Goal: Task Accomplishment & Management: Use online tool/utility

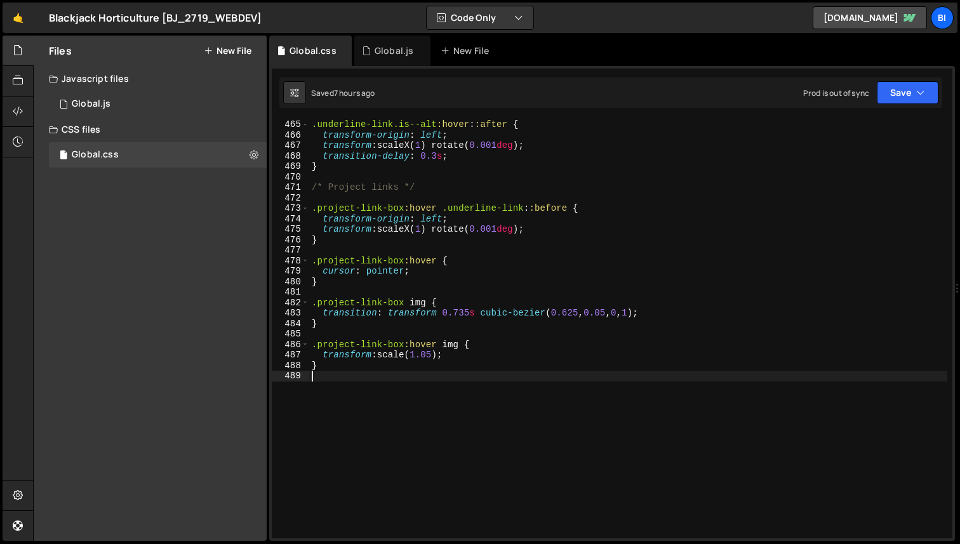
scroll to position [4860, 0]
click at [380, 60] on div "Global.js" at bounding box center [392, 51] width 76 height 30
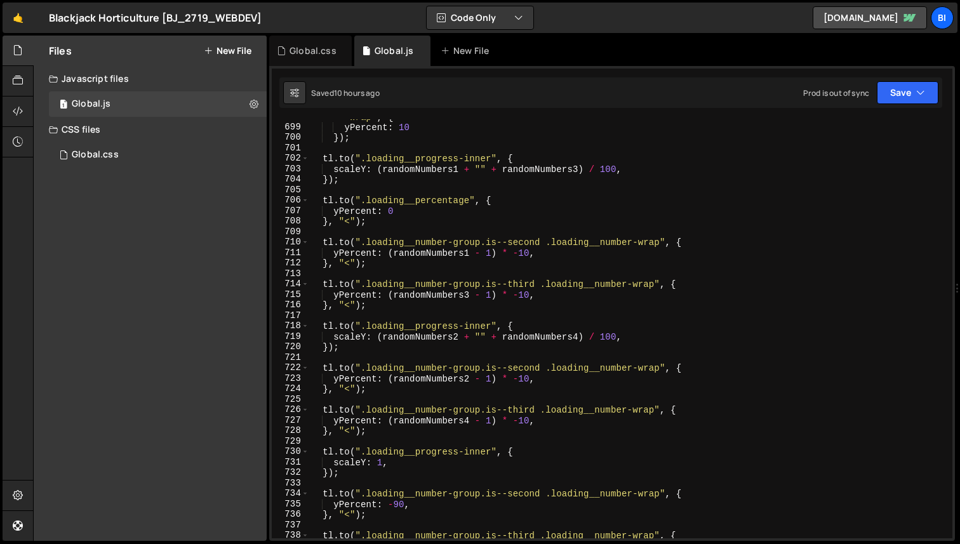
scroll to position [7641, 0]
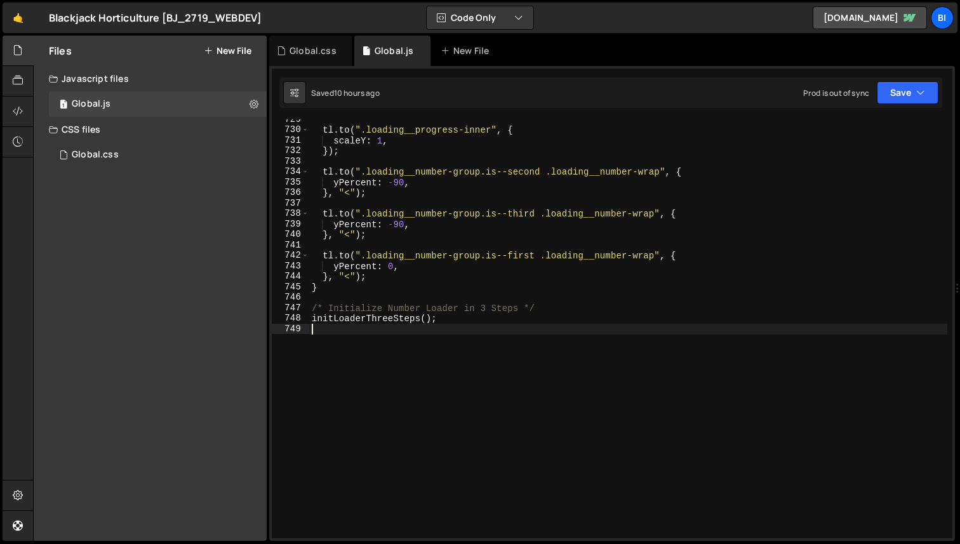
click at [401, 371] on div "tl . to ( ".loading__progress-inner" , { scaleY : 1 , }) ; tl . to ( ".loading_…" at bounding box center [628, 334] width 638 height 440
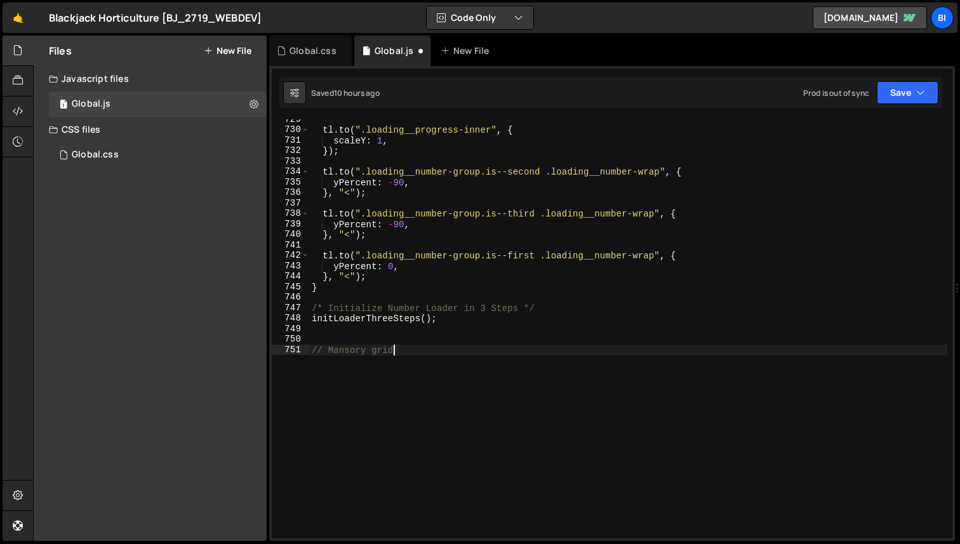
type textarea "// Mansory grid"
paste textarea "});"
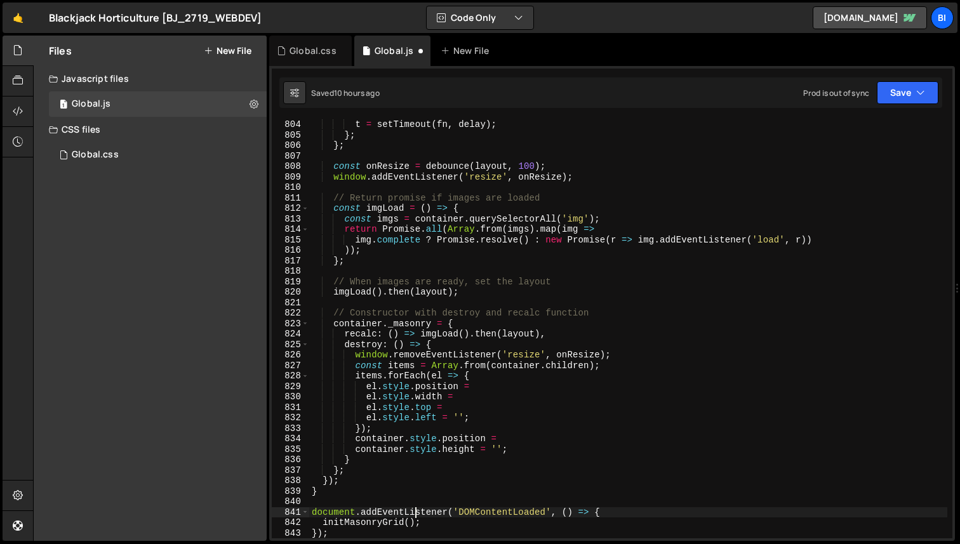
click at [414, 512] on div "t = setTimeout ( fn , delay ) ; } ; } ; const onResize = debounce ( layout , 10…" at bounding box center [628, 339] width 638 height 440
click at [349, 520] on div "t = setTimeout ( fn , delay ) ; } ; } ; const onResize = debounce ( layout , 10…" at bounding box center [628, 339] width 638 height 440
type textarea "});"
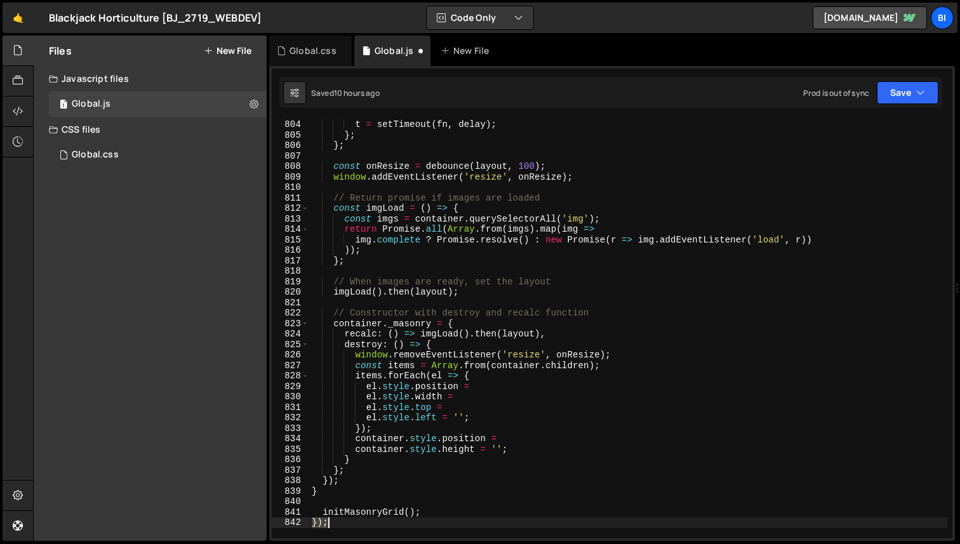
click at [349, 520] on div "t = setTimeout ( fn , delay ) ; } ; } ; const onResize = debounce ( layout , 10…" at bounding box center [628, 339] width 638 height 440
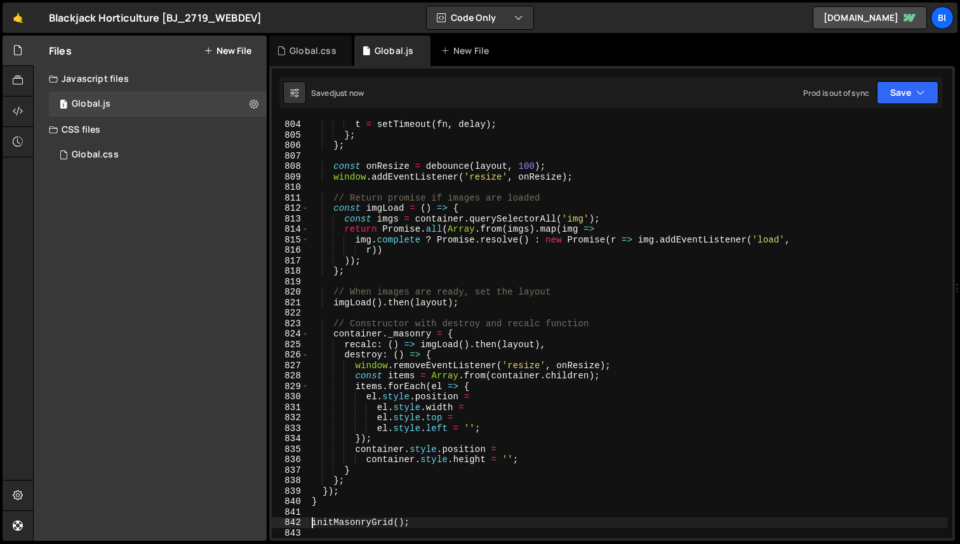
click at [420, 401] on div "t = setTimeout ( fn , delay ) ; } ; } ; const onResize = debounce ( layout , 10…" at bounding box center [628, 339] width 638 height 440
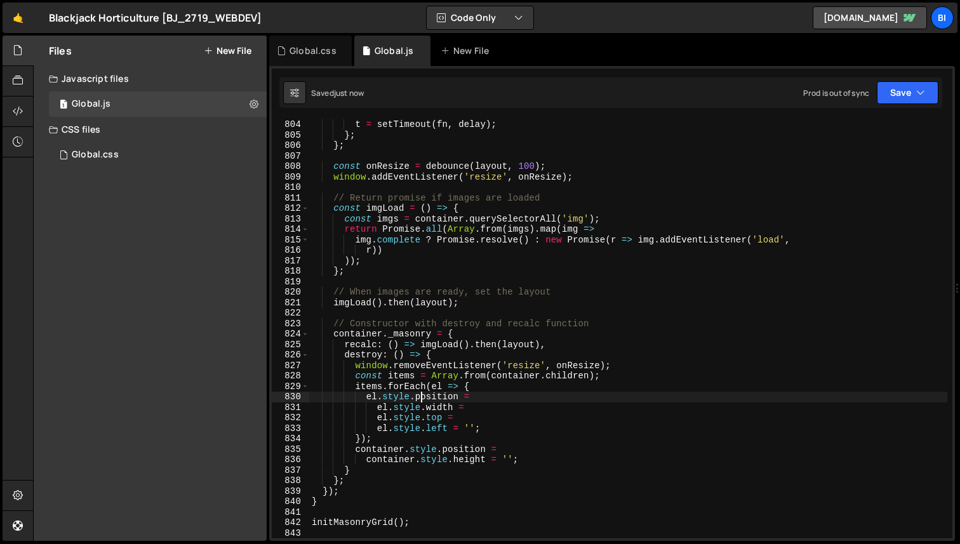
type textarea "el.style.position ="
click at [310, 49] on div "Global.css" at bounding box center [312, 50] width 47 height 13
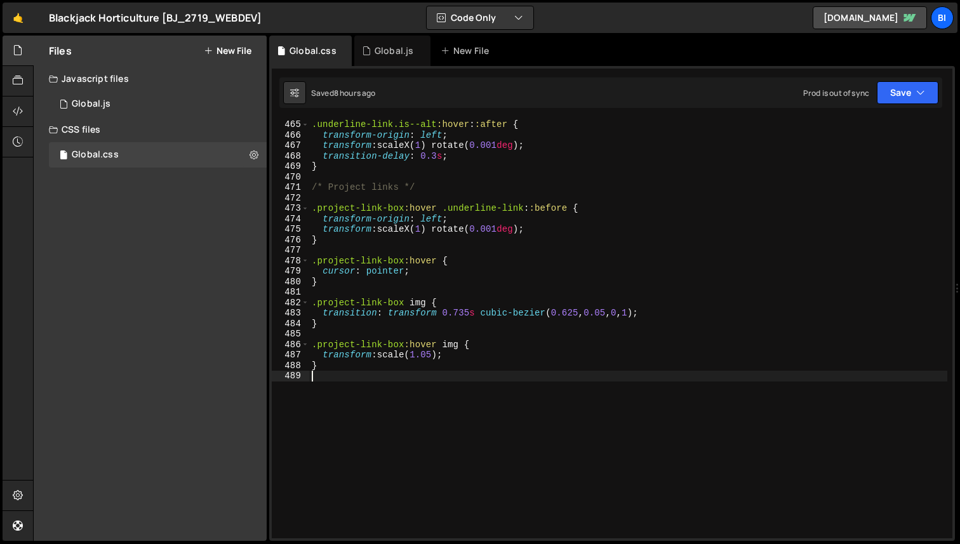
click at [381, 383] on div ".underline-link.is--alt :hover : :after { transform-origin : left ; transform :…" at bounding box center [628, 339] width 638 height 440
type textarea "?"
click at [324, 388] on div ".underline-link.is--alt :hover : :after { transform-origin : left ; transform :…" at bounding box center [628, 339] width 638 height 440
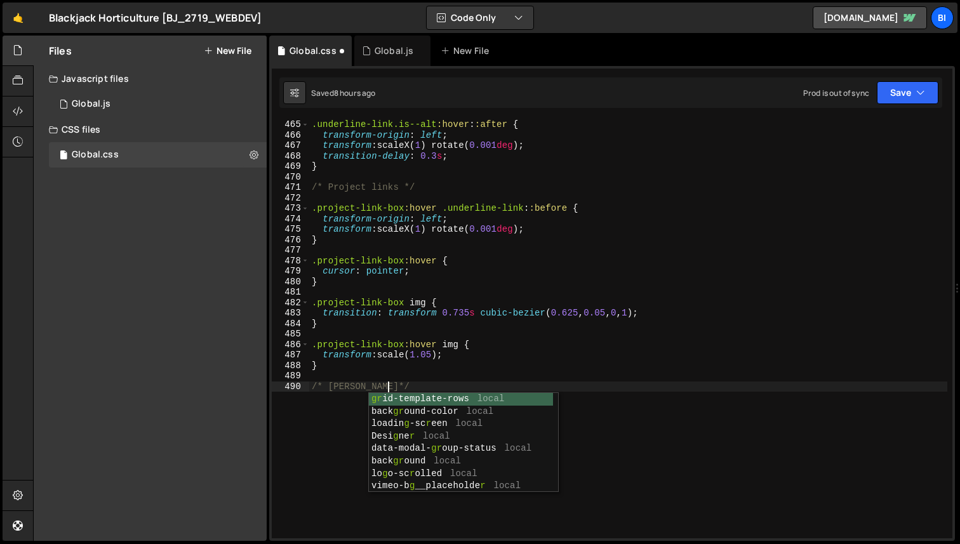
type textarea "/* [PERSON_NAME] */"
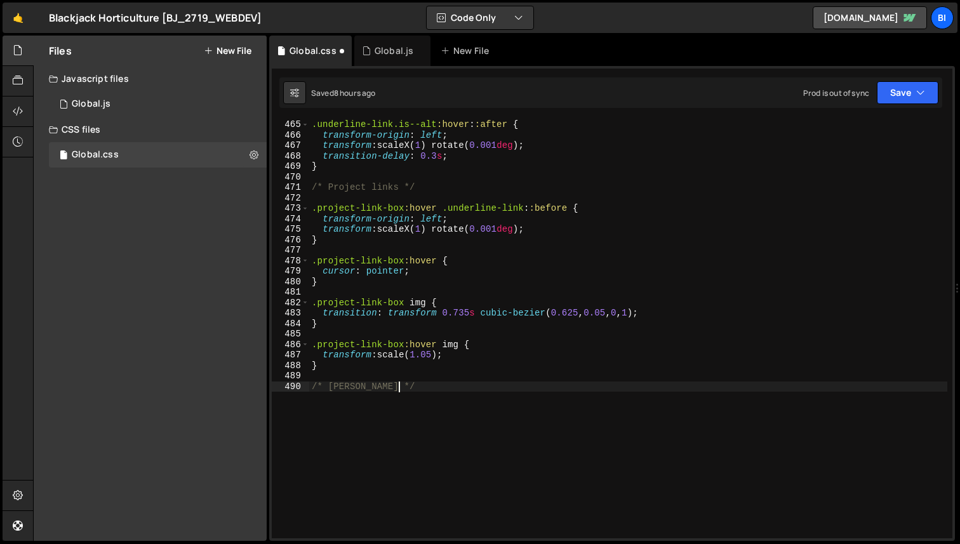
scroll to position [0, 6]
click at [435, 389] on div ".underline-link.is--alt :hover : :after { transform-origin : left ; transform :…" at bounding box center [628, 339] width 638 height 440
paste textarea "}"
type textarea "}"
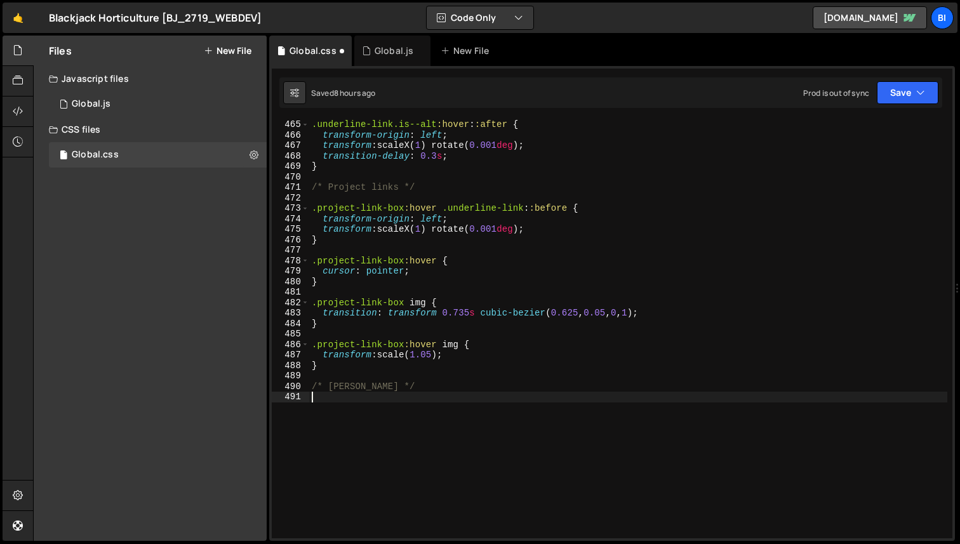
scroll to position [4902, 0]
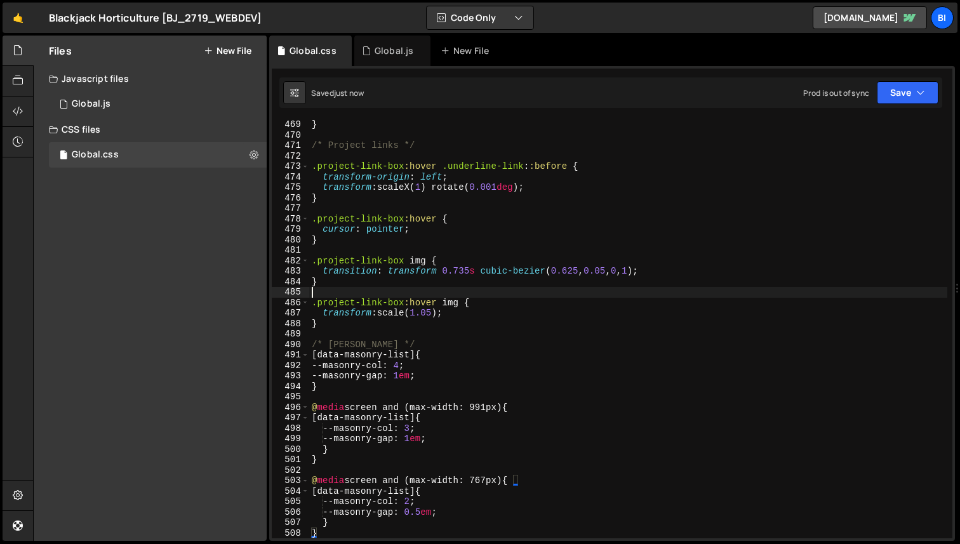
click at [449, 297] on div "} /* Project links */ .project-link-box :hover .underline-link : :before { tran…" at bounding box center [628, 339] width 638 height 440
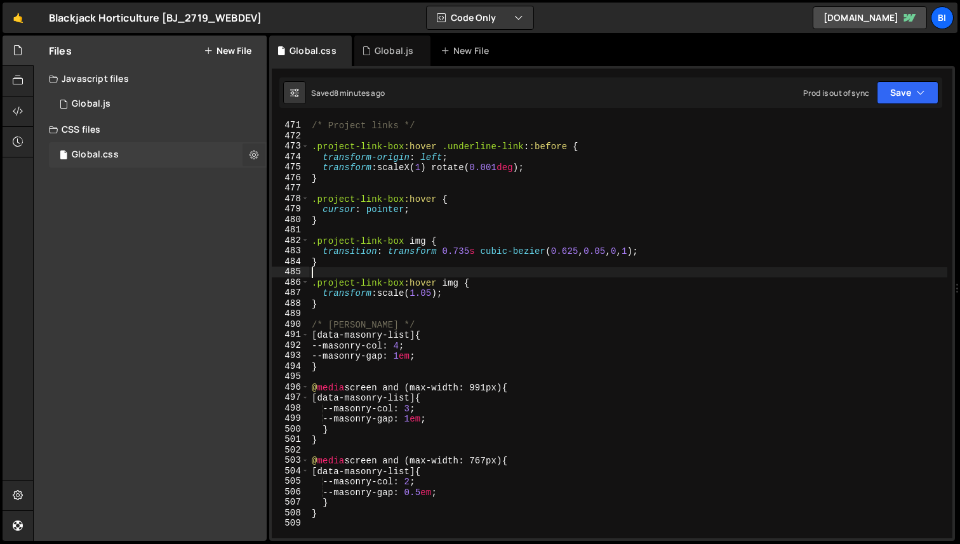
click at [256, 157] on icon at bounding box center [253, 155] width 9 height 12
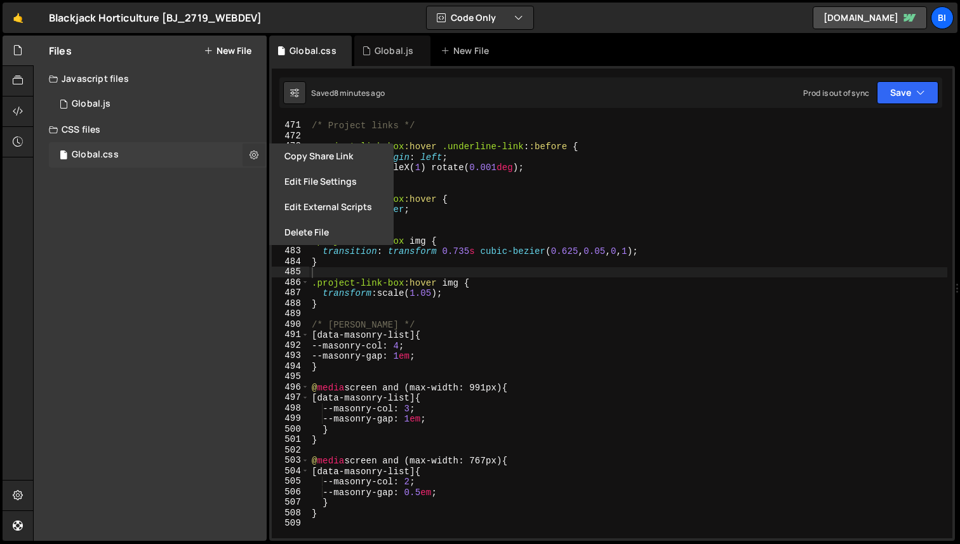
click at [256, 157] on icon at bounding box center [253, 155] width 9 height 12
click at [180, 95] on div "1 Global.js 0" at bounding box center [158, 103] width 218 height 25
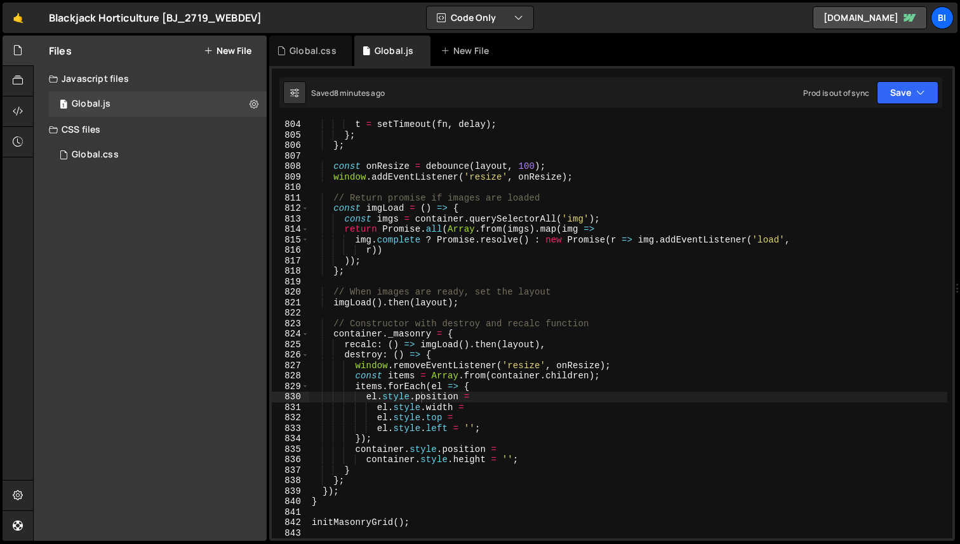
scroll to position [1523, 0]
click at [168, 141] on div "CSS files" at bounding box center [150, 129] width 233 height 25
click at [132, 125] on div "CSS files" at bounding box center [150, 129] width 233 height 25
click at [101, 159] on div "Global.css" at bounding box center [95, 154] width 47 height 11
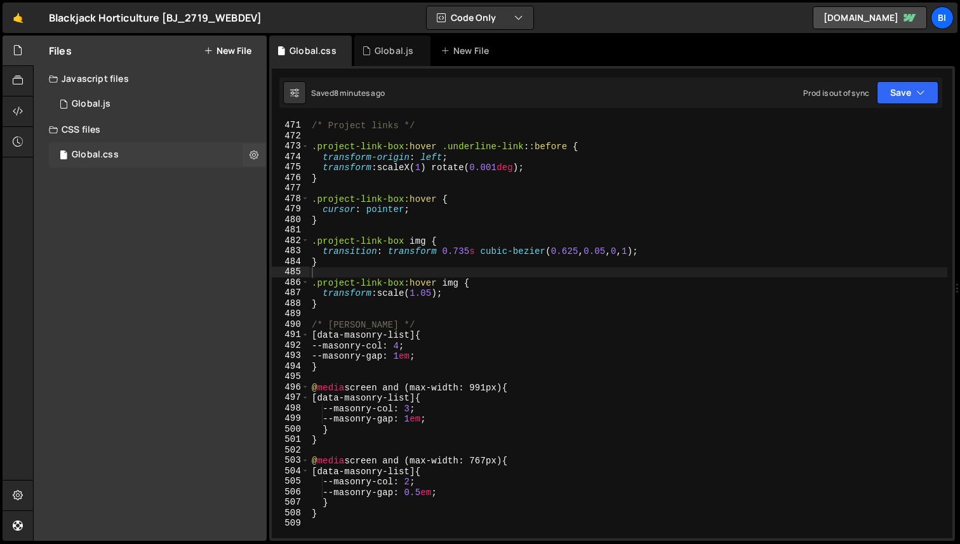
scroll to position [0, 0]
click at [110, 93] on div "1 Global.js 0" at bounding box center [158, 103] width 218 height 25
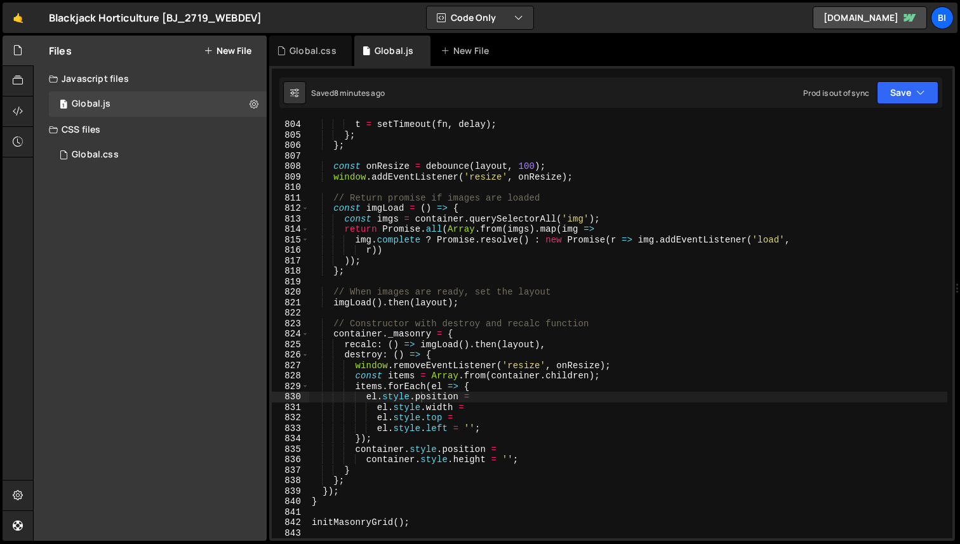
scroll to position [1523, 0]
